Goal: Transaction & Acquisition: Purchase product/service

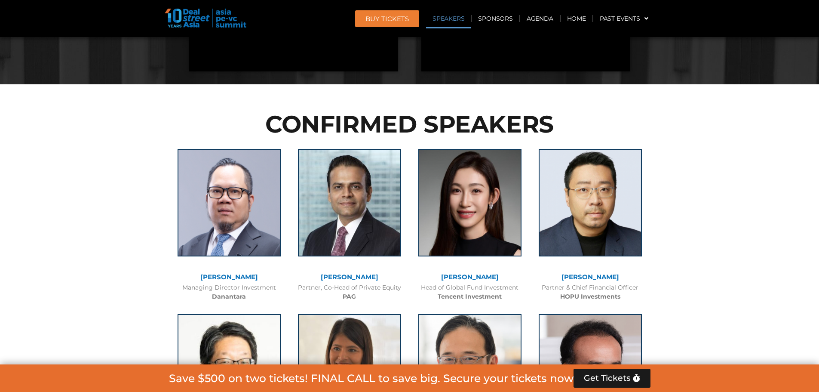
scroll to position [903, 0]
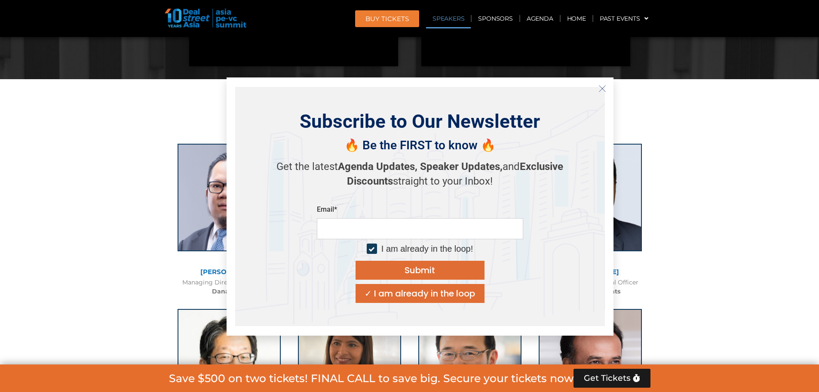
click at [601, 91] on icon "Close" at bounding box center [603, 89] width 8 height 8
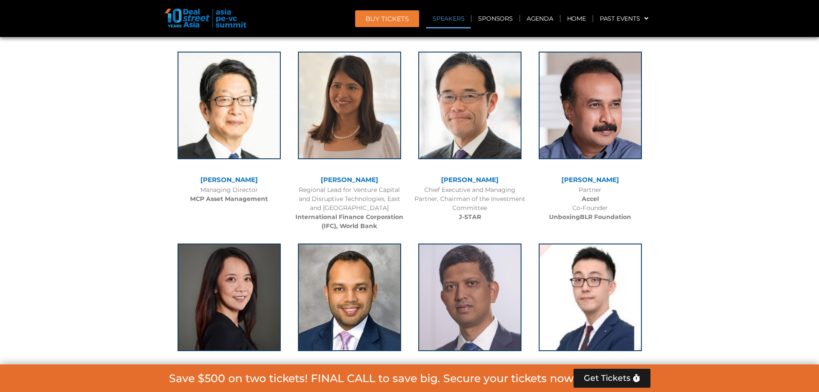
scroll to position [1161, 0]
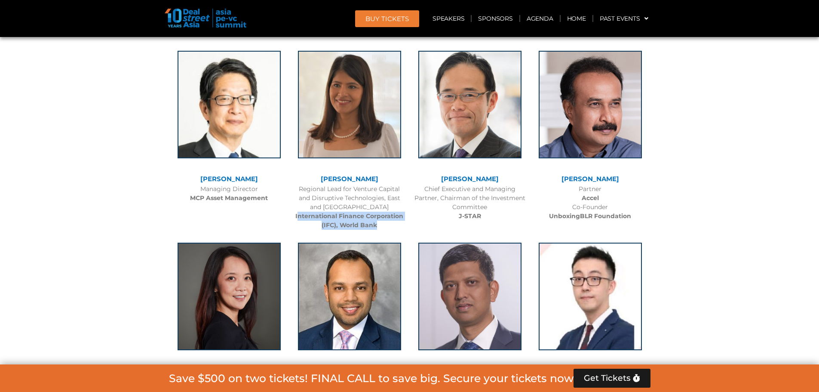
drag, startPoint x: 393, startPoint y: 226, endPoint x: 299, endPoint y: 221, distance: 93.5
click at [299, 221] on div "Regional Lead for Venture Capital and Disruptive Technologies, East and Southea…" at bounding box center [350, 206] width 112 height 45
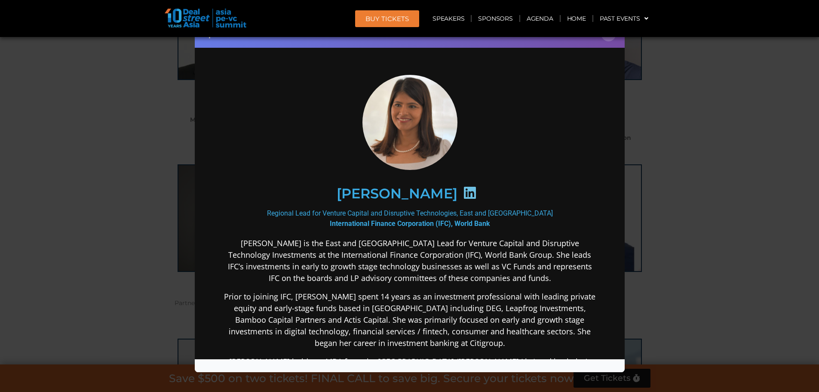
scroll to position [0, 0]
click at [645, 135] on div "Speaker Profile ×" at bounding box center [409, 196] width 819 height 392
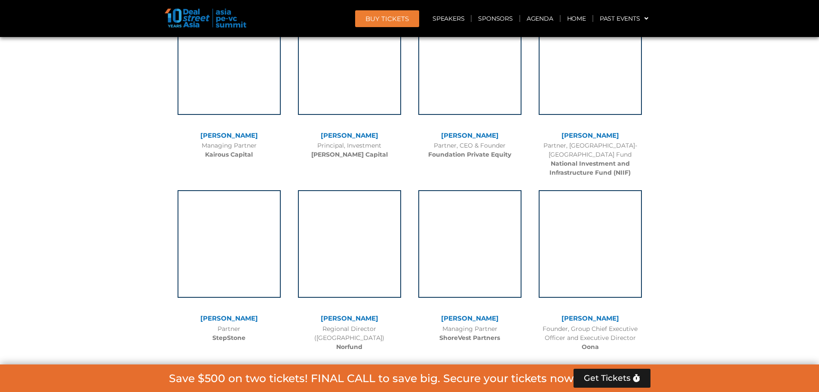
scroll to position [4042, 0]
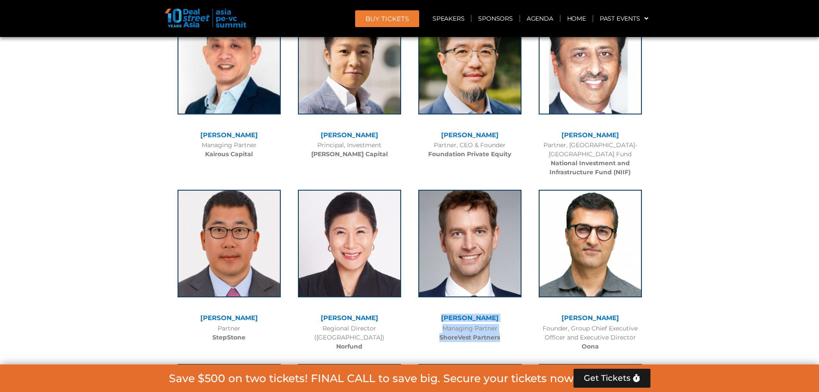
drag, startPoint x: 438, startPoint y: 280, endPoint x: 503, endPoint y: 303, distance: 69.2
click at [503, 303] on div "[PERSON_NAME] Managing Partner ShoreVest Partners" at bounding box center [470, 263] width 120 height 165
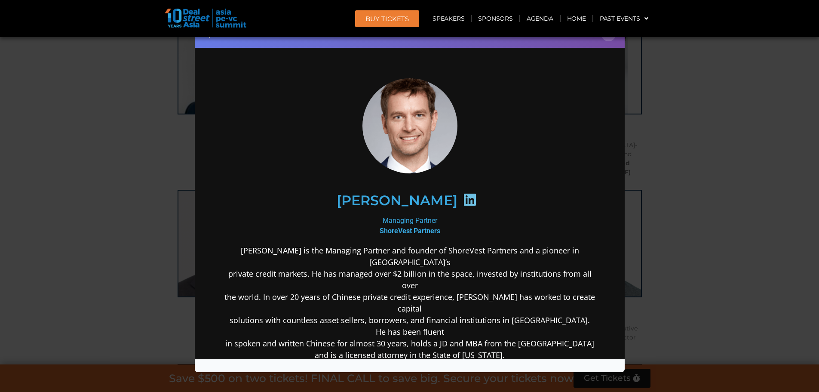
scroll to position [0, 0]
click at [703, 208] on div "Speaker Profile ×" at bounding box center [409, 196] width 819 height 392
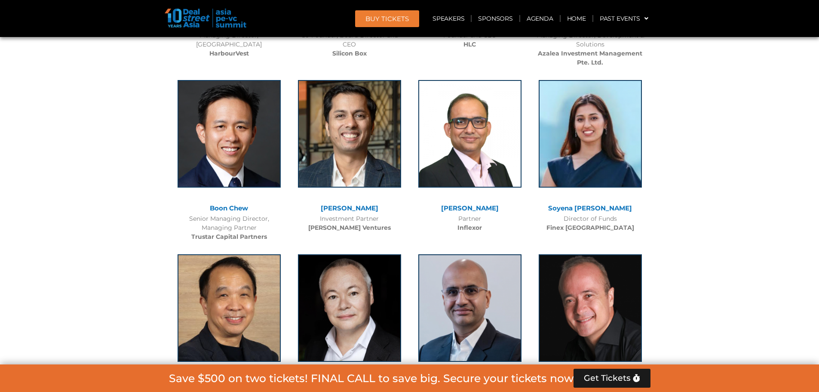
scroll to position [4859, 0]
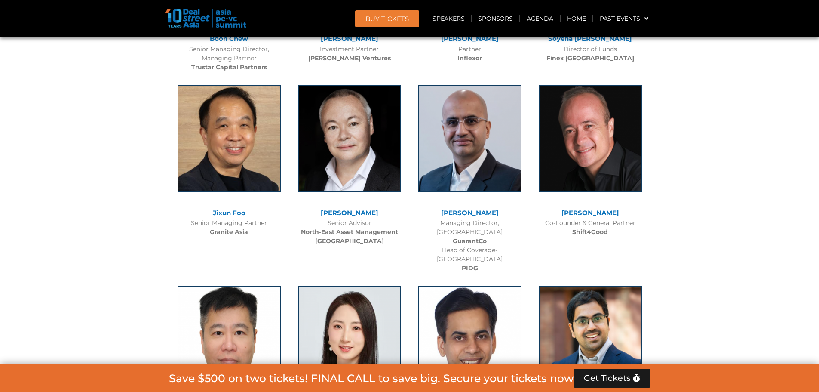
click at [498, 218] on div "Managing Director, Asia GuarantCo Head of Coverage-Asia PIDG" at bounding box center [470, 245] width 112 height 54
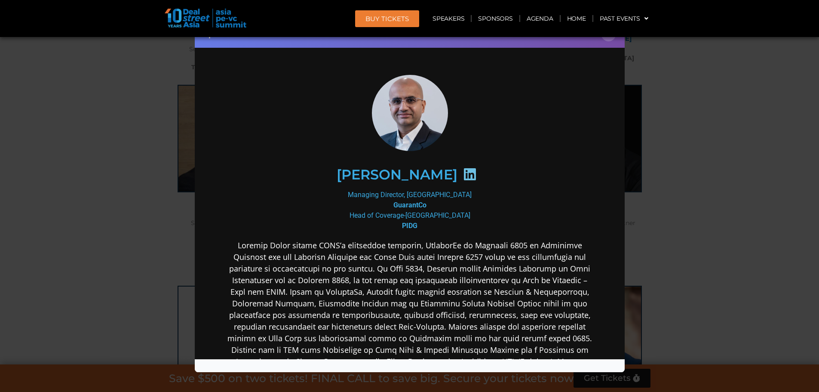
scroll to position [0, 0]
click at [687, 165] on div "Speaker Profile ×" at bounding box center [409, 196] width 819 height 392
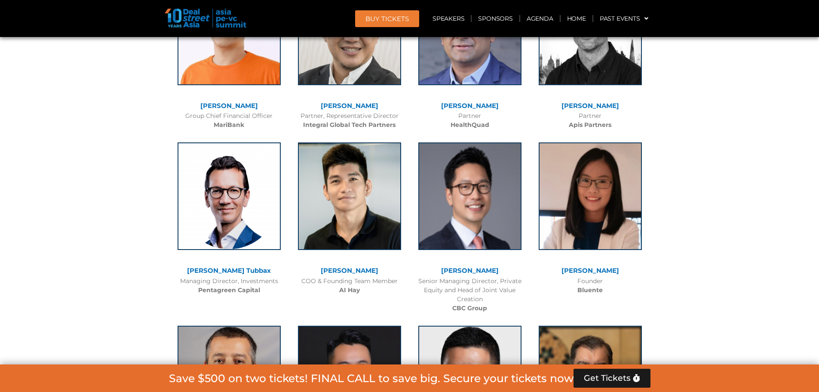
scroll to position [5375, 0]
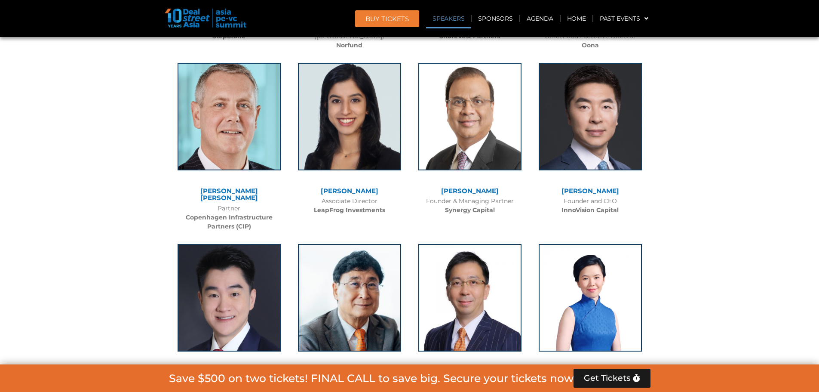
click at [446, 16] on link "Speakers" at bounding box center [448, 19] width 45 height 20
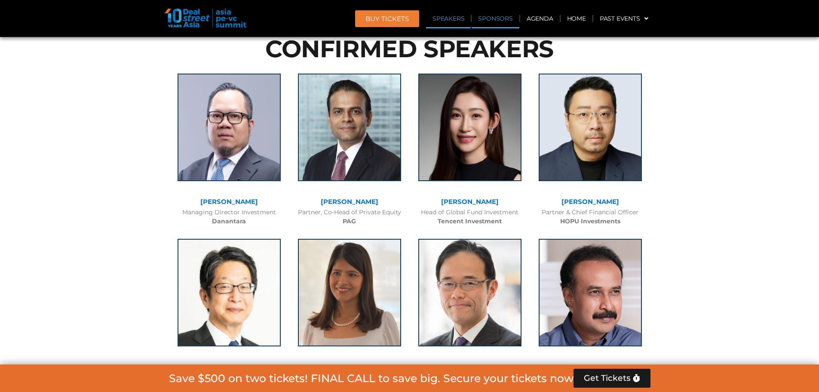
click at [491, 21] on link "Sponsors" at bounding box center [495, 19] width 47 height 20
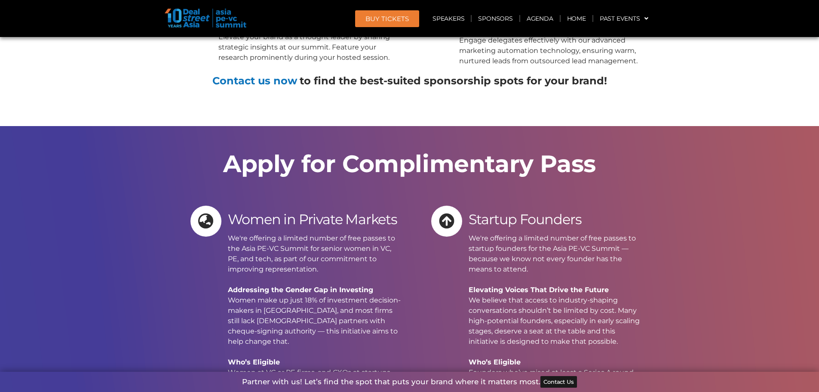
scroll to position [8862, 0]
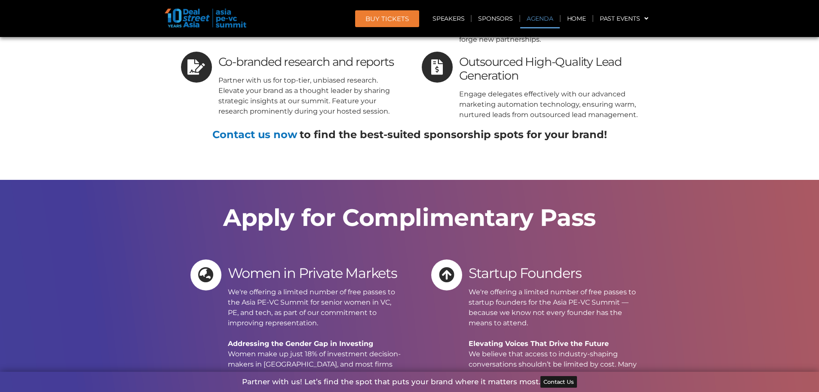
click at [535, 18] on link "Agenda" at bounding box center [540, 19] width 40 height 20
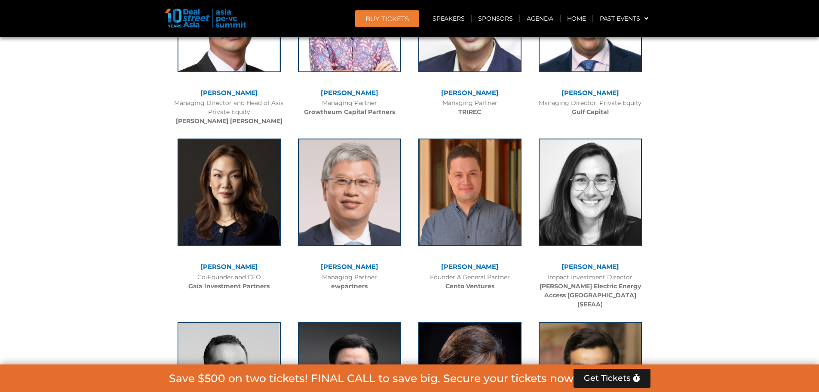
scroll to position [450, 0]
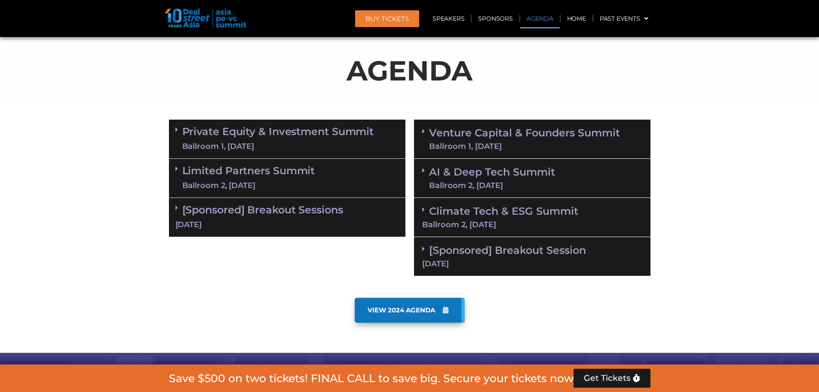
click at [281, 133] on link "Private Equity & Investment Summit Ballroom 1, [DATE]" at bounding box center [278, 139] width 192 height 26
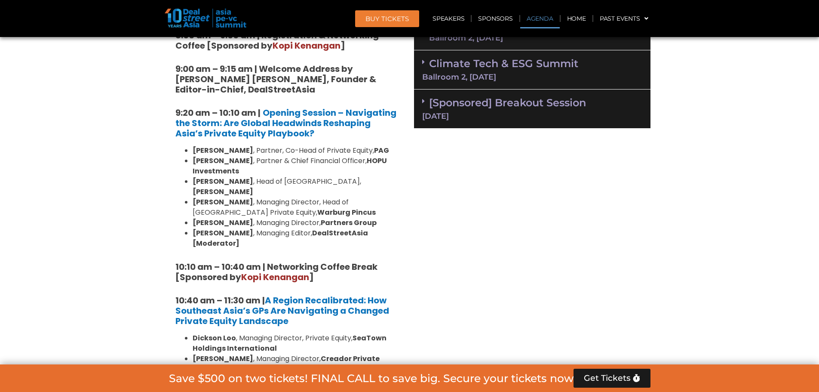
scroll to position [622, 0]
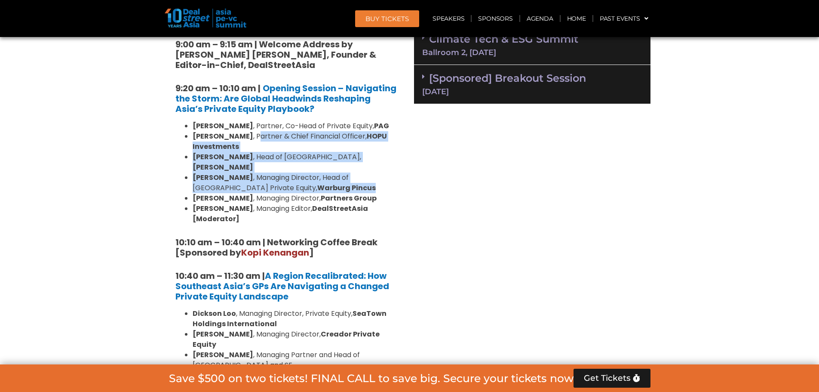
drag, startPoint x: 320, startPoint y: 176, endPoint x: 249, endPoint y: 135, distance: 81.5
click at [249, 135] on ul "[PERSON_NAME] , Partner, Co-Head of Private Equity, [PERSON_NAME] , Partner & C…" at bounding box center [287, 172] width 224 height 103
click at [276, 172] on li "[PERSON_NAME] , Managing Director, Head of [GEOGRAPHIC_DATA] Private Equity, Wa…" at bounding box center [296, 182] width 206 height 21
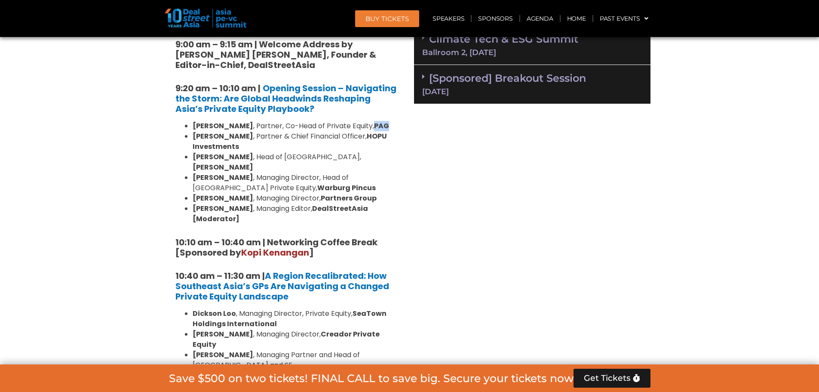
drag, startPoint x: 377, startPoint y: 125, endPoint x: 403, endPoint y: 122, distance: 26.4
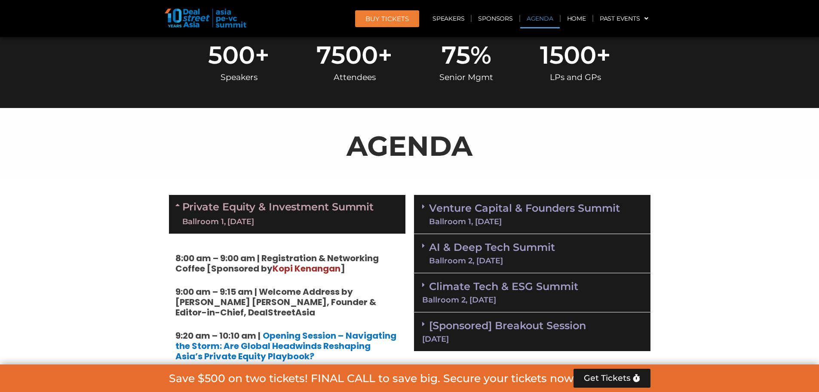
scroll to position [430, 0]
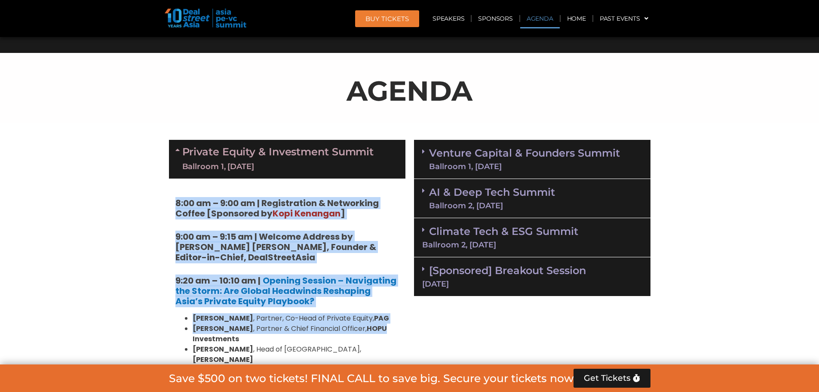
drag, startPoint x: 259, startPoint y: 240, endPoint x: 399, endPoint y: 325, distance: 163.8
click at [384, 10] on link "BUY Tickets" at bounding box center [387, 18] width 64 height 17
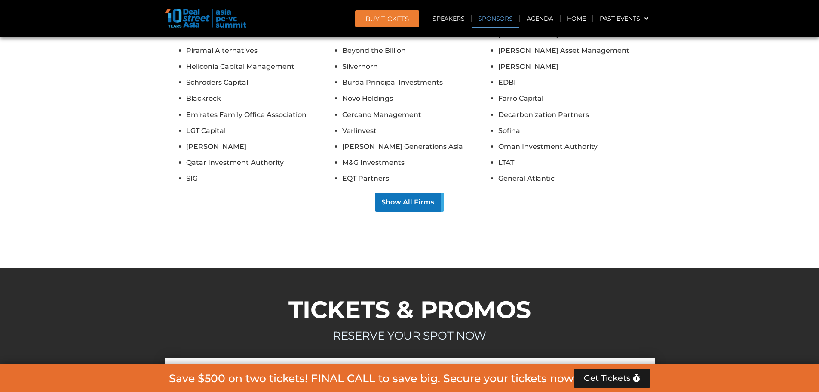
scroll to position [9562, 0]
